Goal: Task Accomplishment & Management: Use online tool/utility

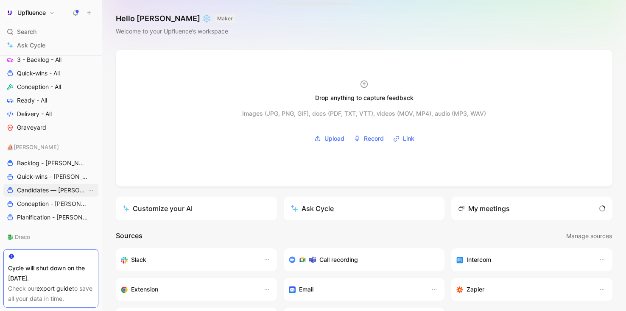
click at [31, 187] on span "Candidates — [PERSON_NAME]" at bounding box center [52, 190] width 70 height 8
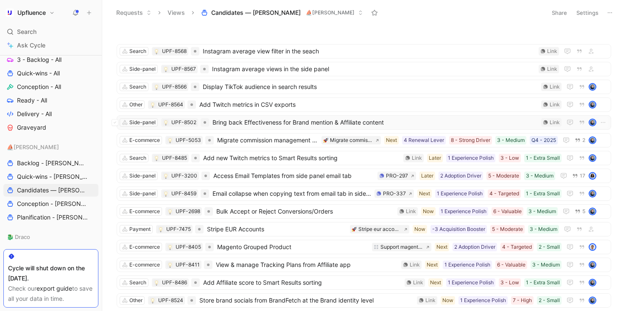
click at [426, 120] on span "Bring back Effectiveness for Brand mention & Affiliate content" at bounding box center [374, 122] width 325 height 10
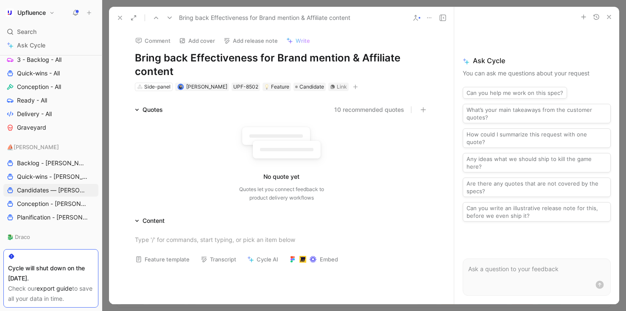
drag, startPoint x: 131, startPoint y: 55, endPoint x: 177, endPoint y: 62, distance: 45.9
click at [179, 62] on div "Comment Add cover Add release note Write Bring back Effectiveness for Brand men…" at bounding box center [281, 60] width 325 height 63
drag, startPoint x: 181, startPoint y: 69, endPoint x: 129, endPoint y: 49, distance: 55.4
click at [129, 49] on body "Upfluence Search ⌘ K Ask Cycle Workspace Public Boards Process Dashboards Suppo…" at bounding box center [313, 155] width 626 height 311
click at [339, 88] on div "Link" at bounding box center [342, 87] width 10 height 8
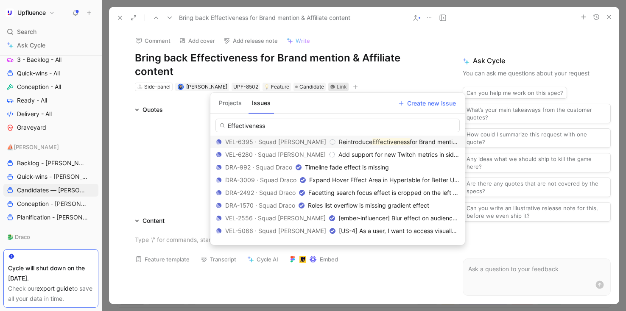
type input "Effectiveness"
click at [409, 145] on span "for Brand mention & Affiliate content" at bounding box center [459, 141] width 100 height 7
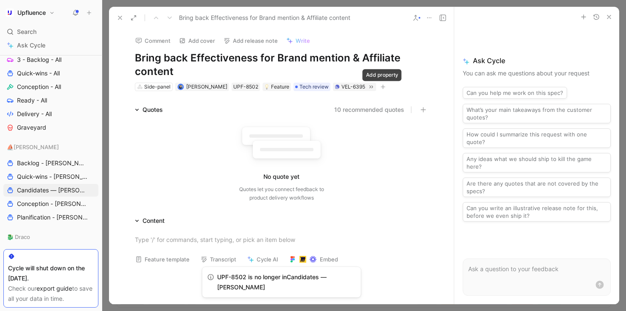
click at [382, 87] on icon "button" at bounding box center [383, 86] width 5 height 0
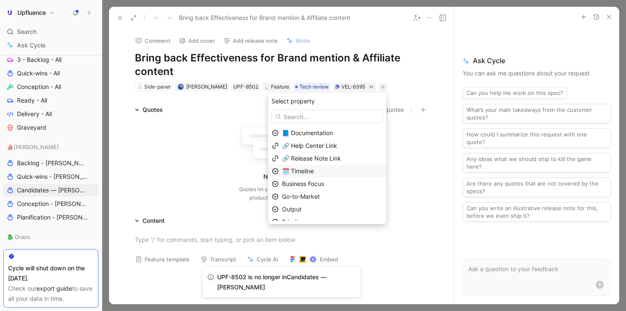
scroll to position [20, 0]
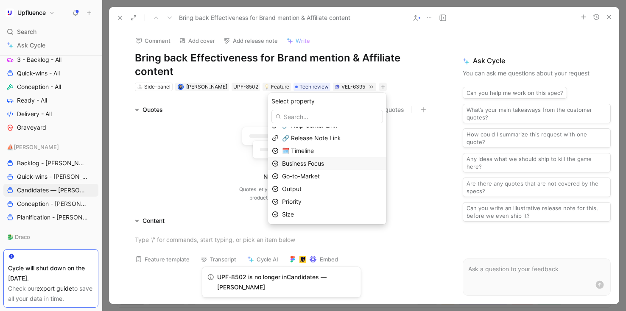
click at [334, 161] on div "Business Focus" at bounding box center [332, 164] width 100 height 10
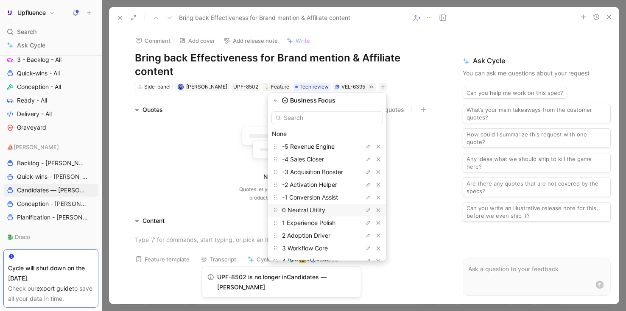
scroll to position [26, 0]
click at [326, 209] on span "2 Adoption Driver" at bounding box center [306, 209] width 48 height 7
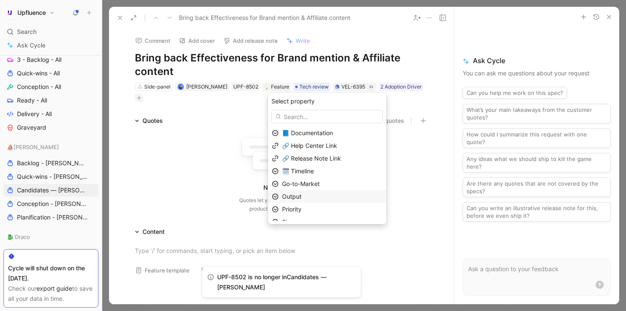
scroll to position [8, 0]
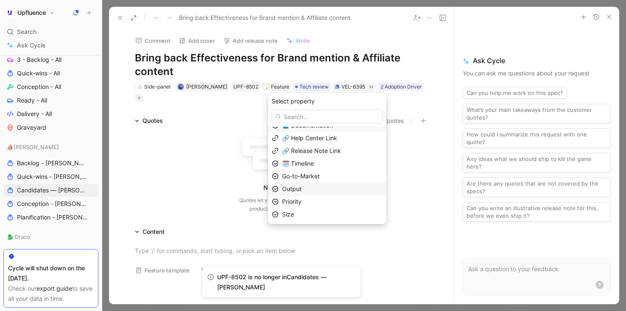
click at [323, 184] on div "Output" at bounding box center [332, 189] width 100 height 10
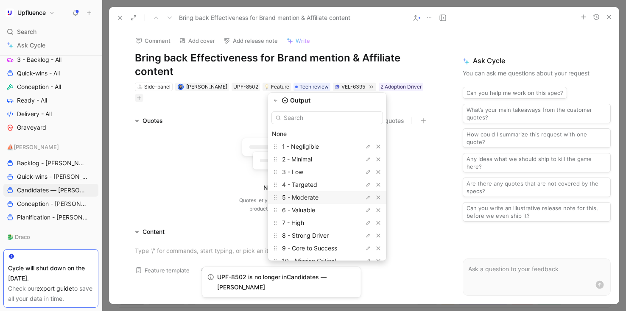
scroll to position [23, 0]
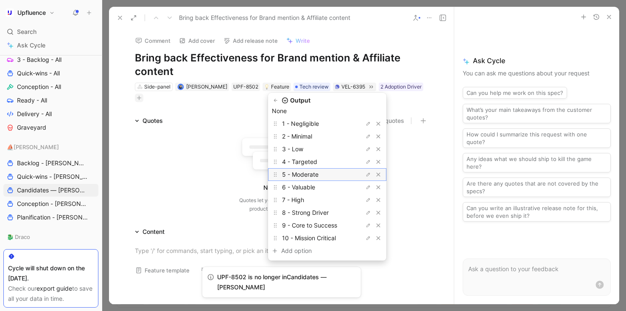
click at [318, 172] on span "5 - Moderate" at bounding box center [300, 174] width 36 height 7
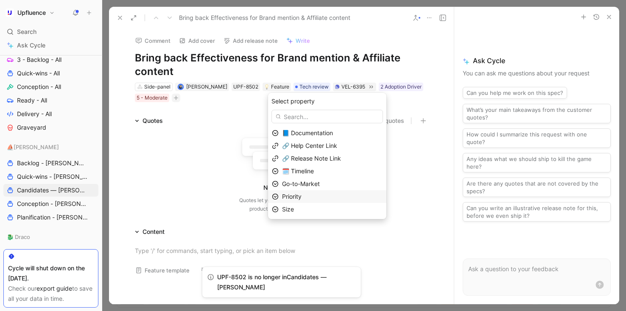
click at [330, 192] on div "Priority" at bounding box center [332, 197] width 100 height 10
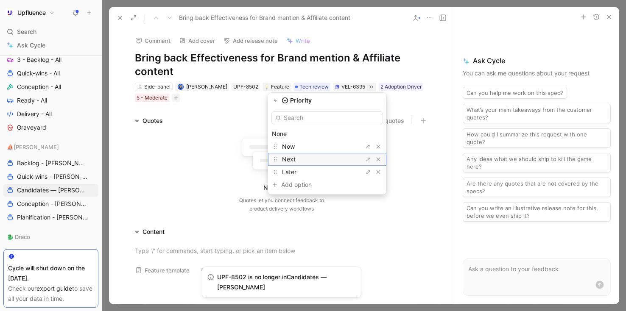
click at [317, 157] on div "Next" at bounding box center [314, 159] width 64 height 10
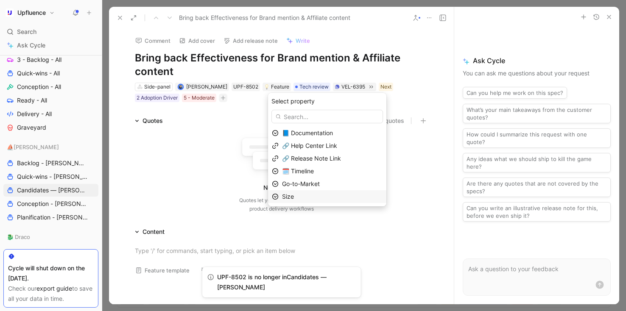
click at [315, 196] on div "Size" at bounding box center [332, 197] width 100 height 10
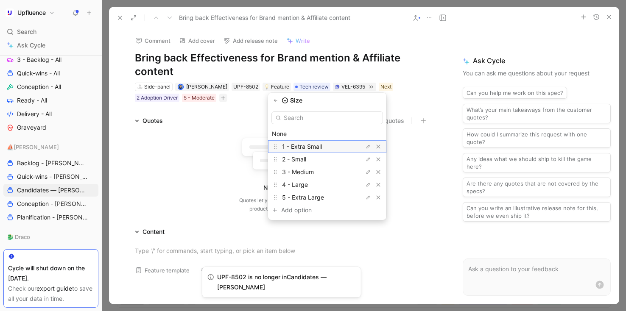
click at [322, 147] on span "1 - Extra Small" at bounding box center [302, 146] width 40 height 7
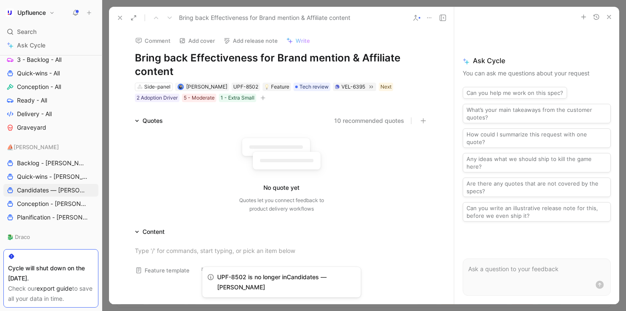
click at [122, 14] on button at bounding box center [120, 18] width 12 height 12
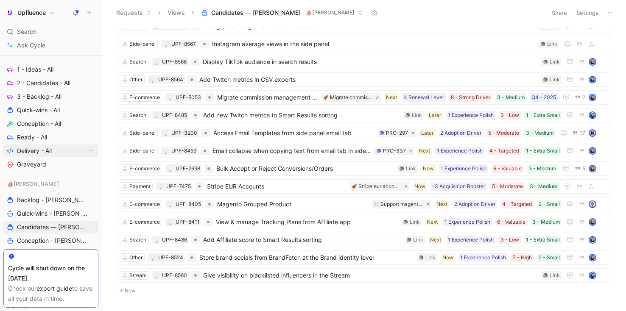
scroll to position [72, 0]
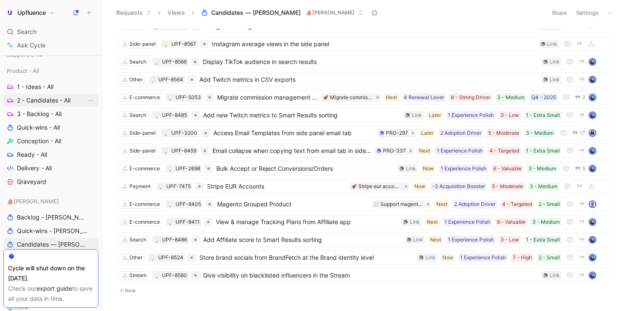
click at [53, 101] on span "2 - Candidates - All" at bounding box center [43, 100] width 53 height 8
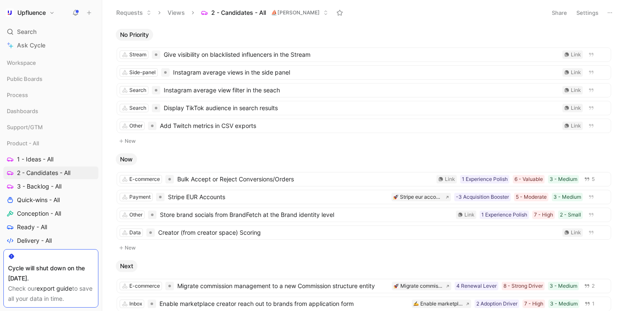
click at [77, 14] on use at bounding box center [76, 12] width 6 height 6
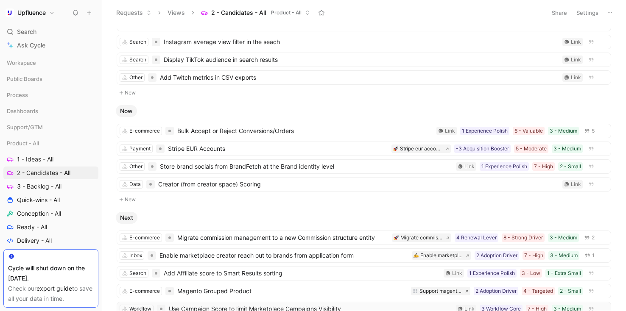
scroll to position [48, 0]
